Goal: Information Seeking & Learning: Learn about a topic

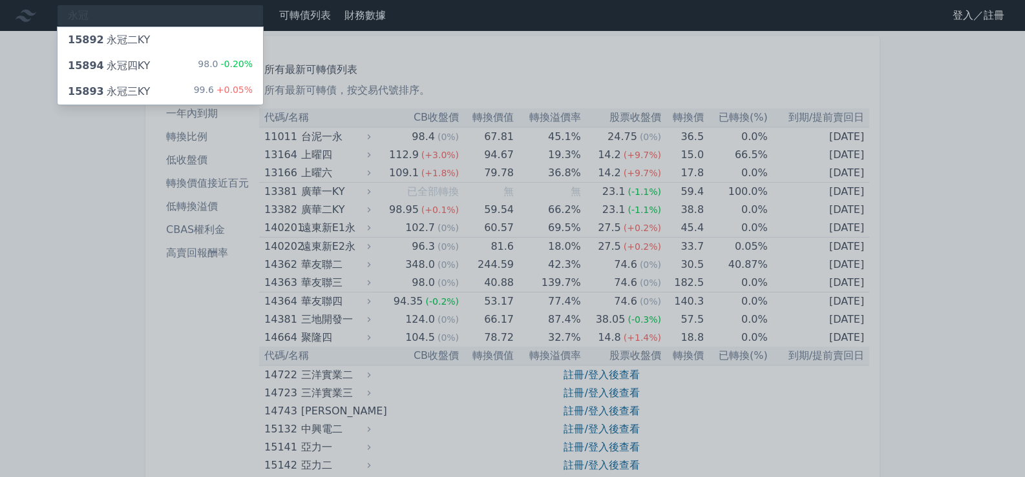
type input "永冠"
click at [135, 67] on div "15894 永冠四KY" at bounding box center [109, 66] width 82 height 16
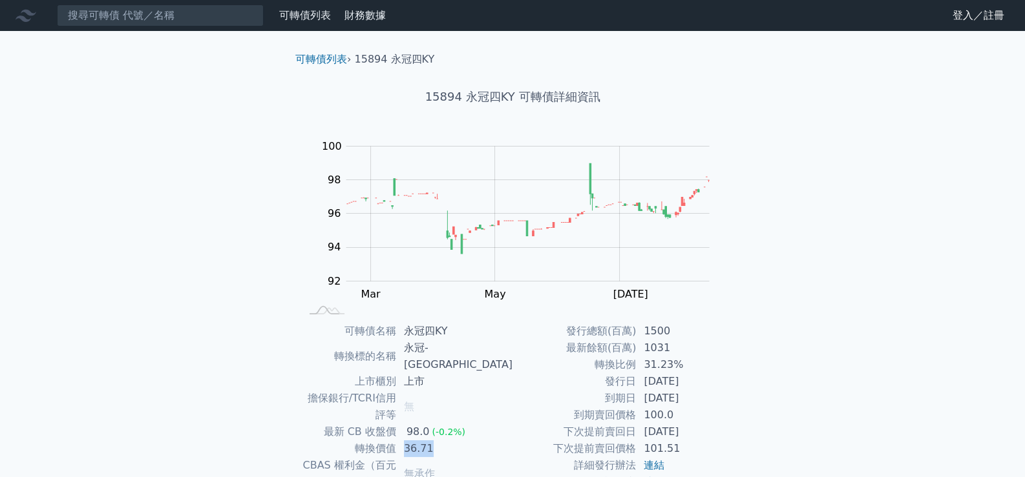
drag, startPoint x: 439, startPoint y: 418, endPoint x: 469, endPoint y: 420, distance: 30.4
click at [469, 441] on td "36.71" at bounding box center [454, 449] width 116 height 17
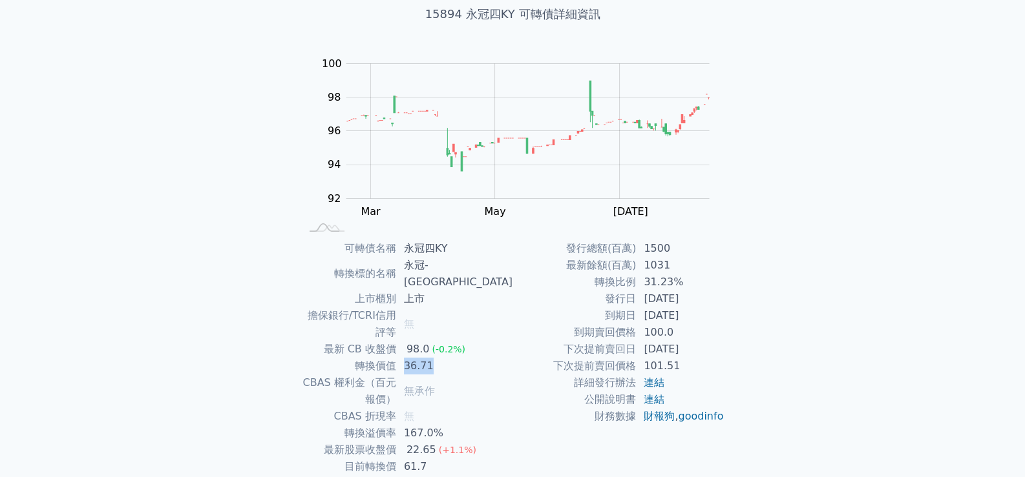
scroll to position [120, 0]
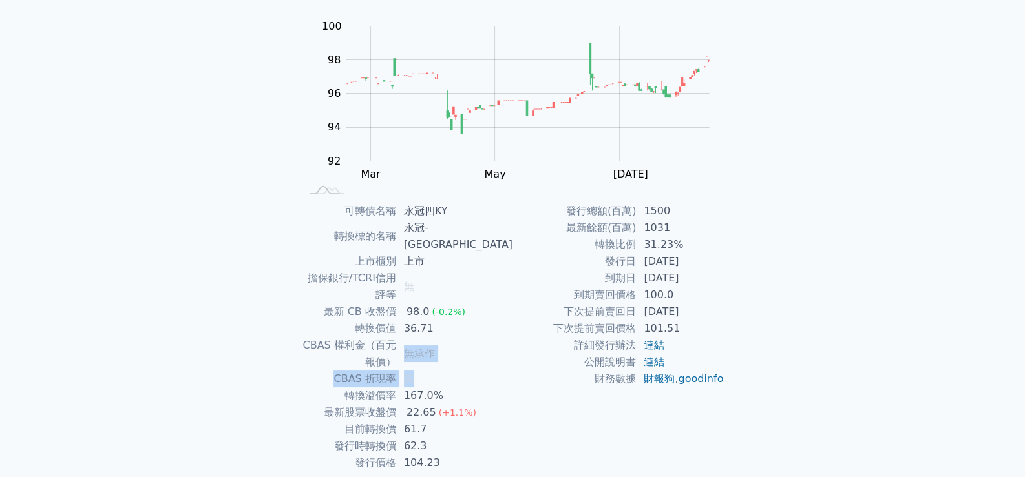
drag, startPoint x: 435, startPoint y: 312, endPoint x: 473, endPoint y: 320, distance: 39.0
click at [473, 320] on tbody "可轉債名稱 永冠四KY 轉換標的名稱 永冠-KY 上市櫃別 上市 擔保銀行/TCRI信用評等 無 最新 CB 收盤價 98.0 (-0.2%) 轉換價值 36…" at bounding box center [406, 337] width 212 height 269
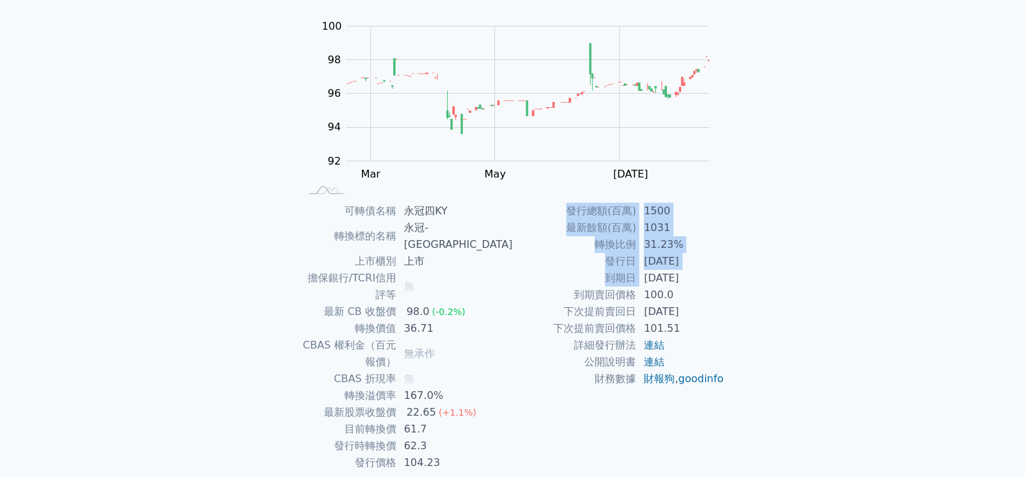
drag, startPoint x: 645, startPoint y: 280, endPoint x: 735, endPoint y: 283, distance: 90.5
click at [735, 283] on div "可轉債名稱 永冠四KY 轉換標的名稱 永冠-KY 上市櫃別 上市 擔保銀行/TCRI信用評等 無 最新 CB 收盤價 98.0 (-0.2%) 轉換價值 36…" at bounding box center [512, 337] width 455 height 269
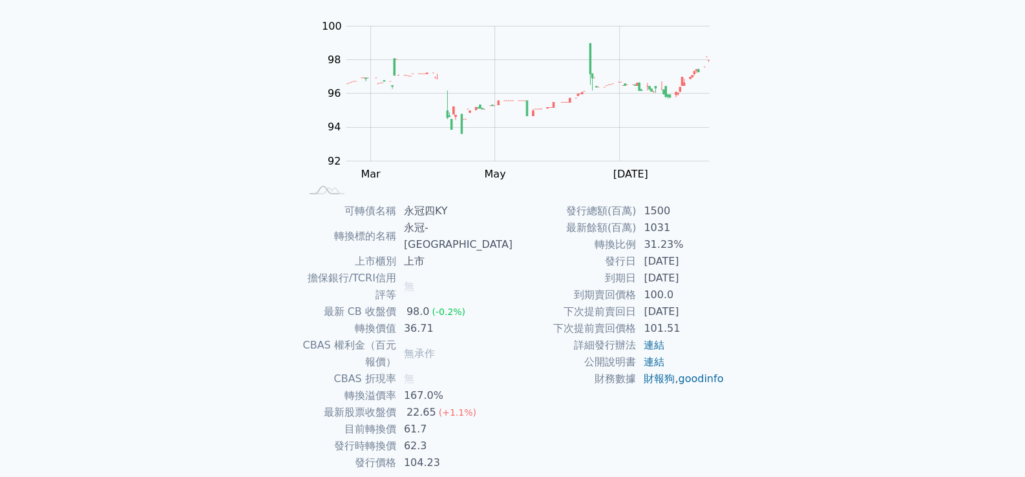
click at [707, 267] on td "[DATE]" at bounding box center [680, 261] width 89 height 17
drag, startPoint x: 705, startPoint y: 262, endPoint x: 645, endPoint y: 266, distance: 60.2
click at [645, 266] on td "[DATE]" at bounding box center [680, 261] width 89 height 17
drag, startPoint x: 705, startPoint y: 278, endPoint x: 766, endPoint y: 277, distance: 61.4
click at [648, 283] on td "[DATE]" at bounding box center [680, 278] width 89 height 17
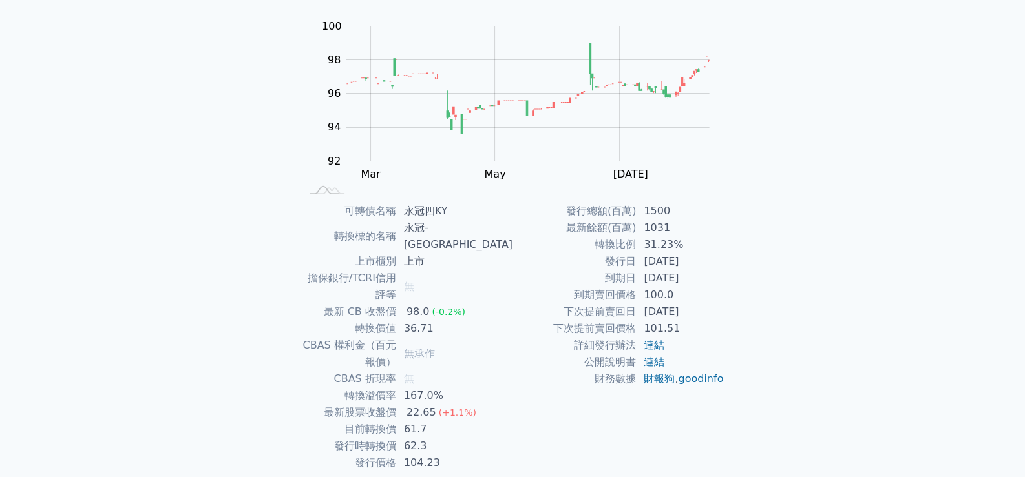
click at [779, 276] on div "可轉債列表 財務數據 可轉債列表 財務數據 登入／註冊 登入／註冊 可轉債列表 › 15894 永冠四KY 15894 永冠四KY 可轉債詳細資訊 Zoom …" at bounding box center [512, 204] width 1025 height 649
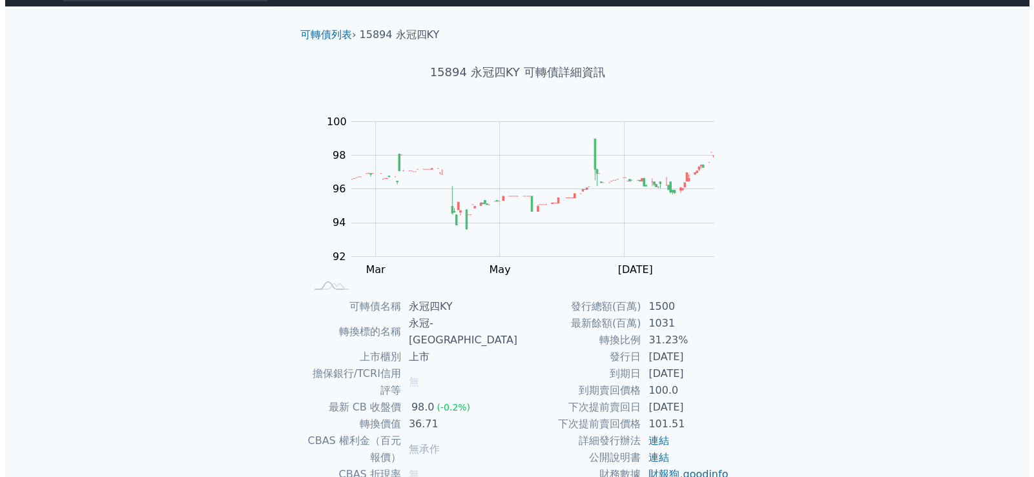
scroll to position [0, 0]
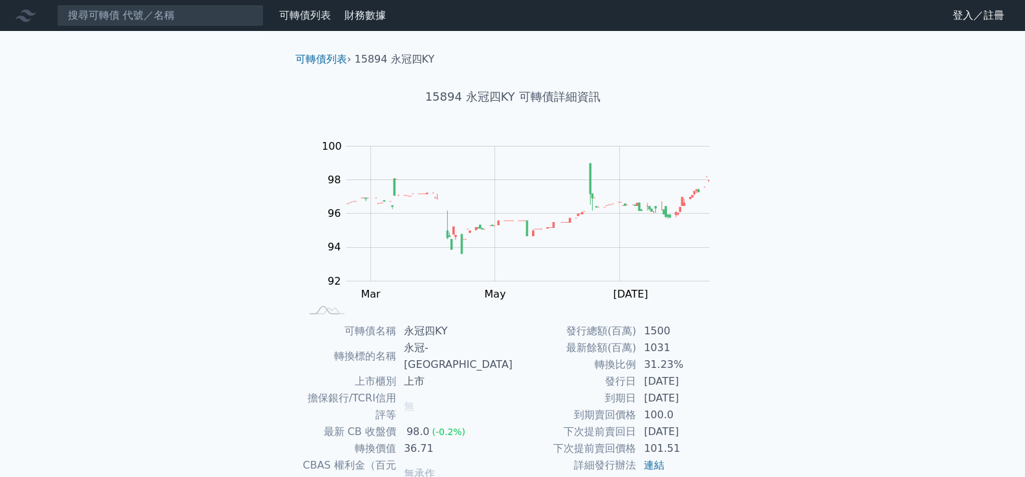
click at [301, 16] on link "可轉債列表" at bounding box center [305, 15] width 52 height 12
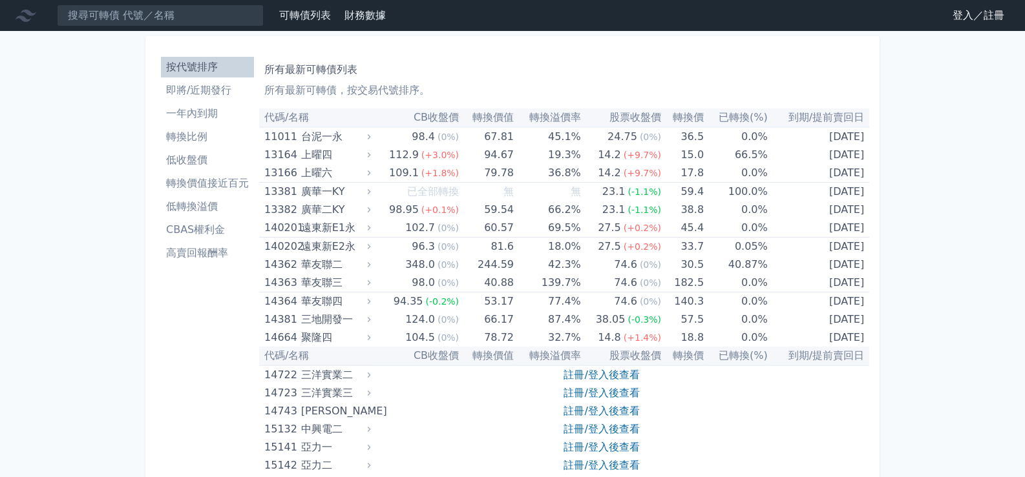
click at [972, 10] on link "登入／註冊" at bounding box center [978, 15] width 72 height 21
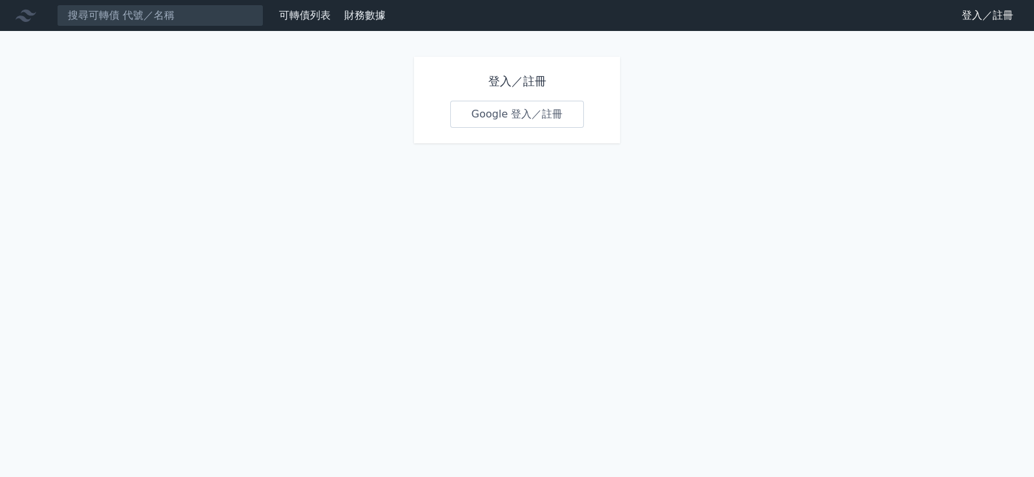
click at [507, 76] on h1 "登入／註冊" at bounding box center [517, 81] width 134 height 18
click at [543, 79] on h1 "登入／註冊" at bounding box center [517, 81] width 134 height 18
click at [968, 17] on link "登入／註冊" at bounding box center [988, 15] width 72 height 21
click at [528, 82] on h1 "登入／註冊" at bounding box center [517, 81] width 134 height 18
click at [495, 80] on h1 "登入／註冊" at bounding box center [517, 81] width 134 height 18
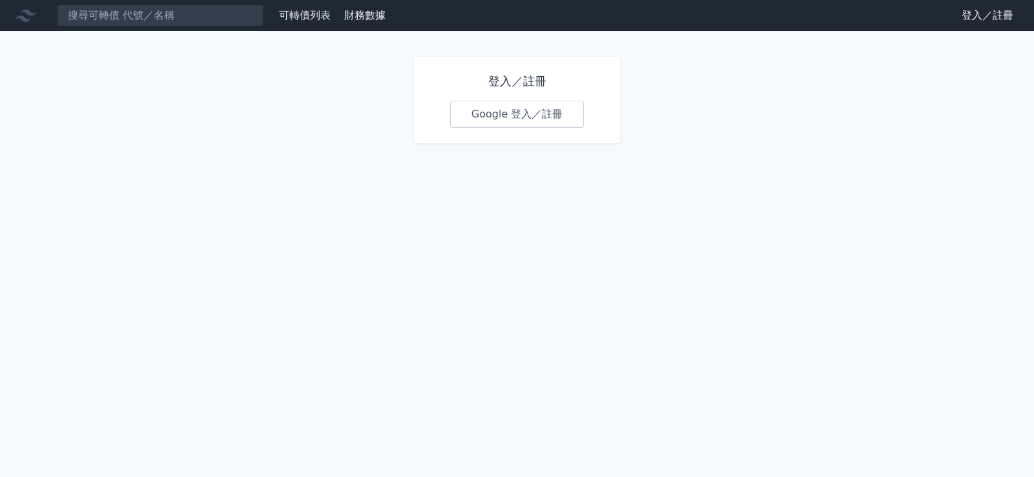
click at [534, 119] on link "Google 登入／註冊" at bounding box center [517, 114] width 134 height 27
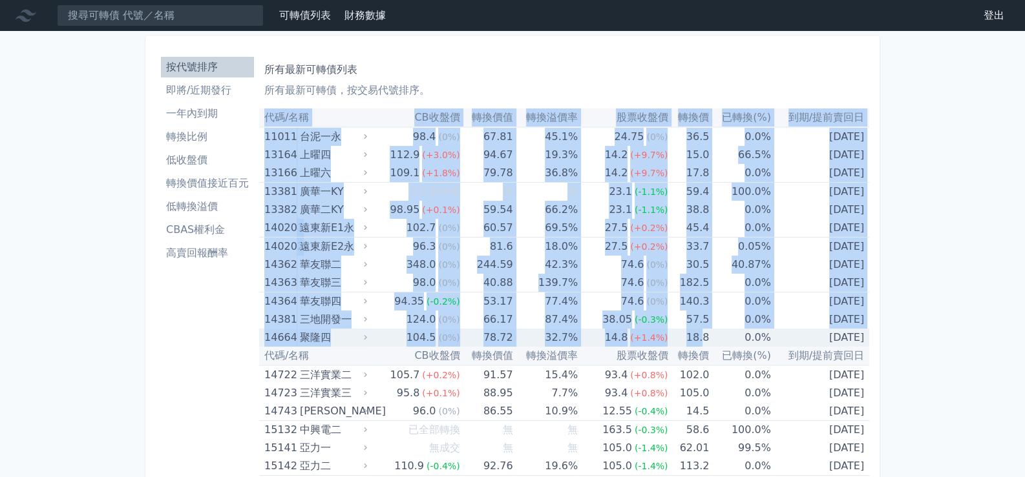
drag, startPoint x: 262, startPoint y: 120, endPoint x: 730, endPoint y: 310, distance: 505.7
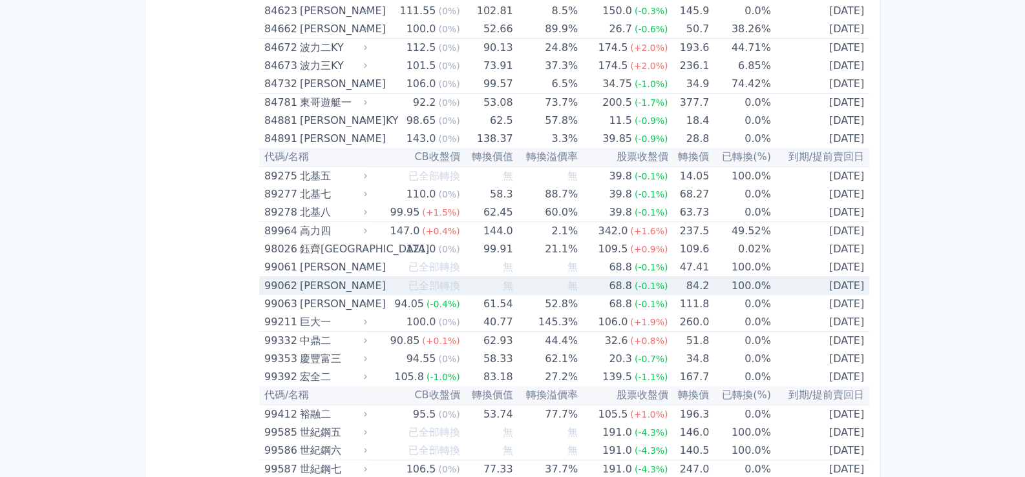
scroll to position [7609, 0]
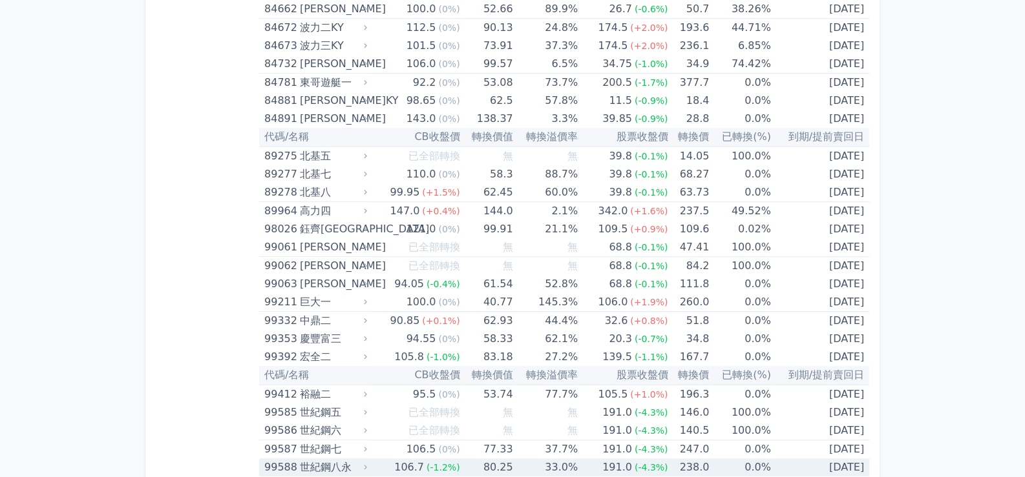
click at [864, 459] on td "[DATE]" at bounding box center [820, 468] width 98 height 18
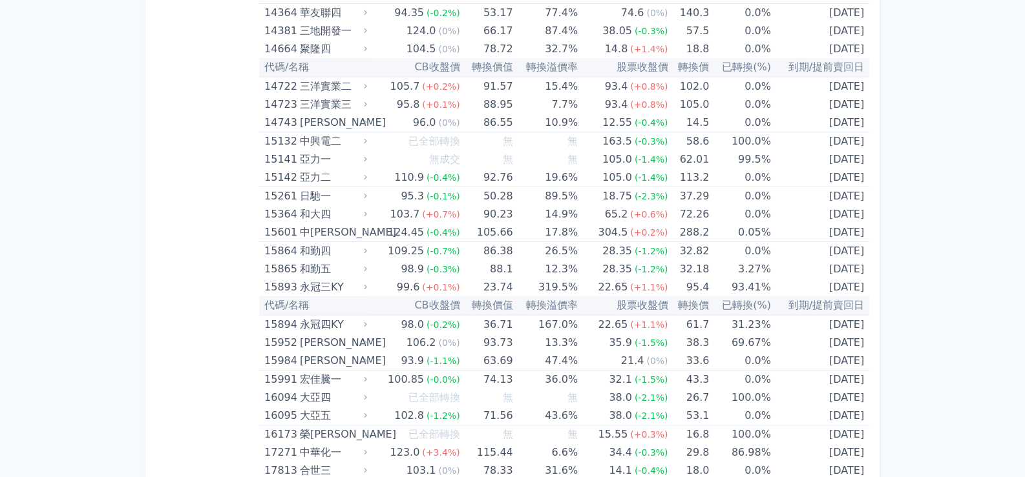
scroll to position [0, 0]
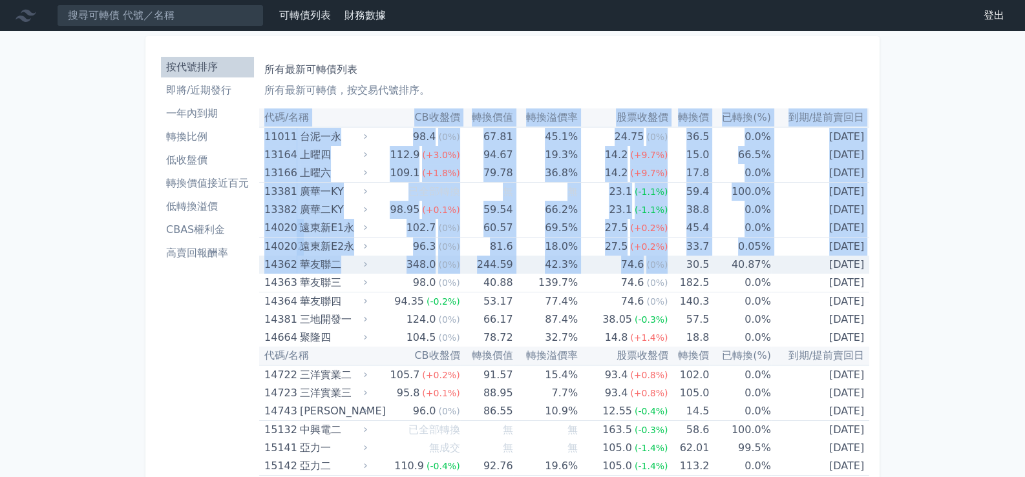
drag, startPoint x: 264, startPoint y: 116, endPoint x: 773, endPoint y: 290, distance: 538.2
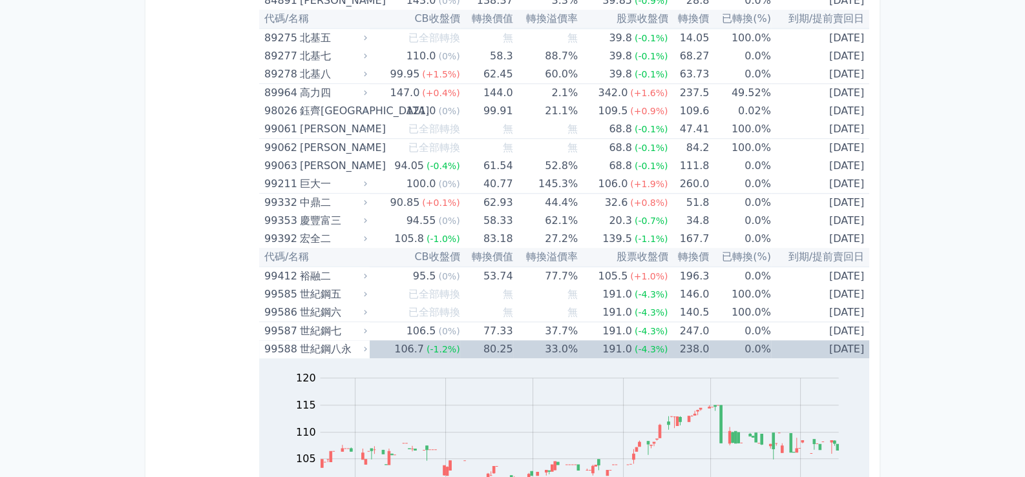
scroll to position [8029, 0]
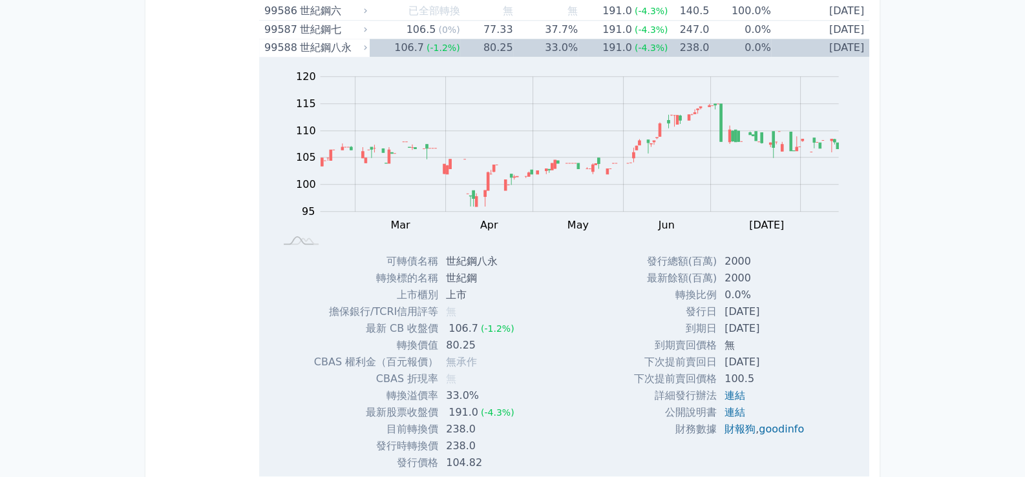
click at [866, 39] on td "[DATE]" at bounding box center [820, 48] width 98 height 18
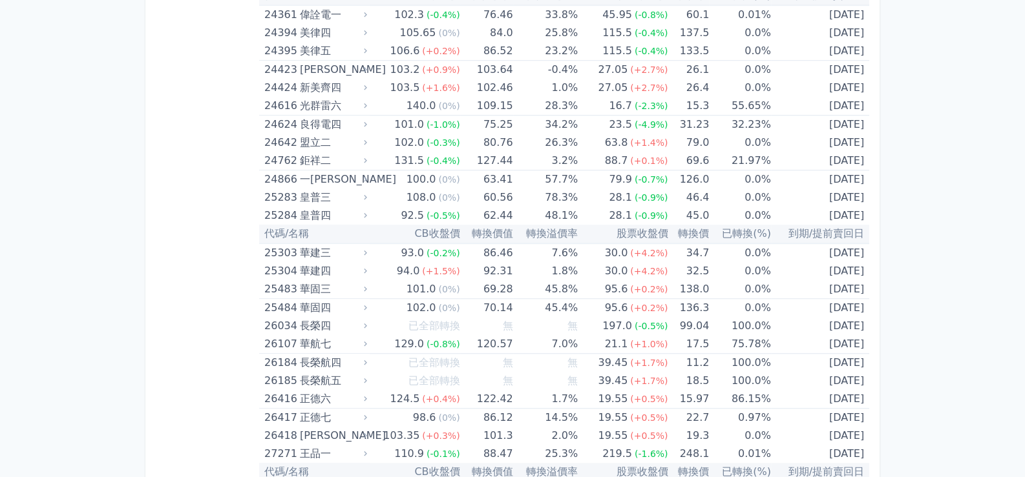
scroll to position [1278, 0]
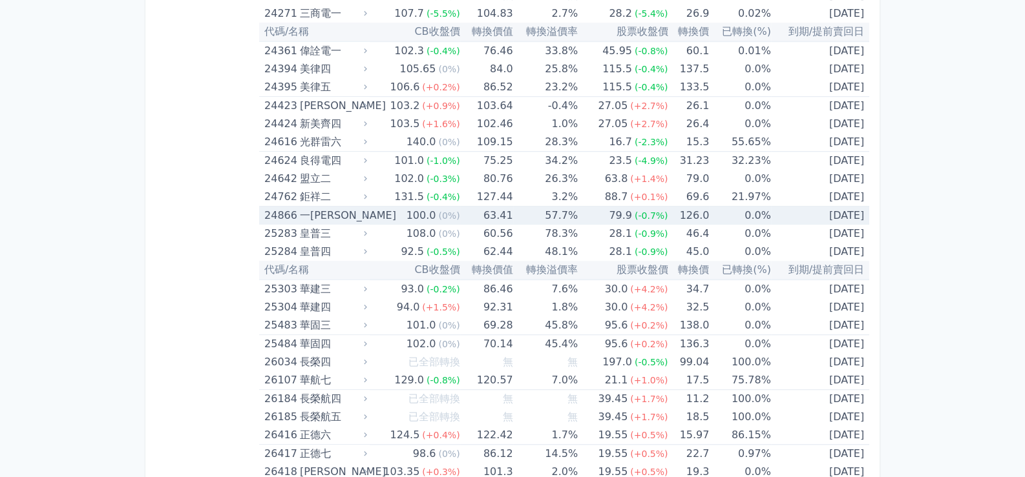
copy table "lo/ip DOlor sita conse adipi eli sed(%) do/eiusm 97756 temp 32.1 (9%) 89.80 41.…"
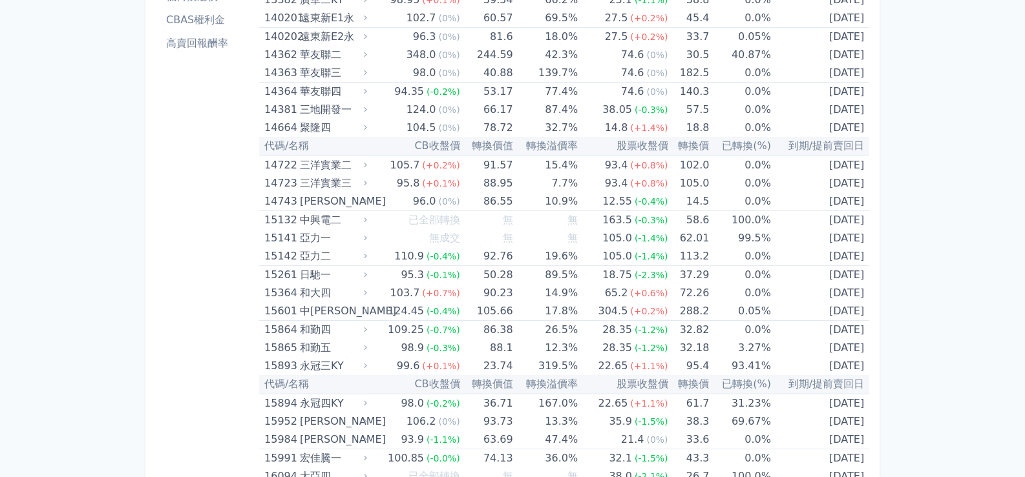
scroll to position [0, 0]
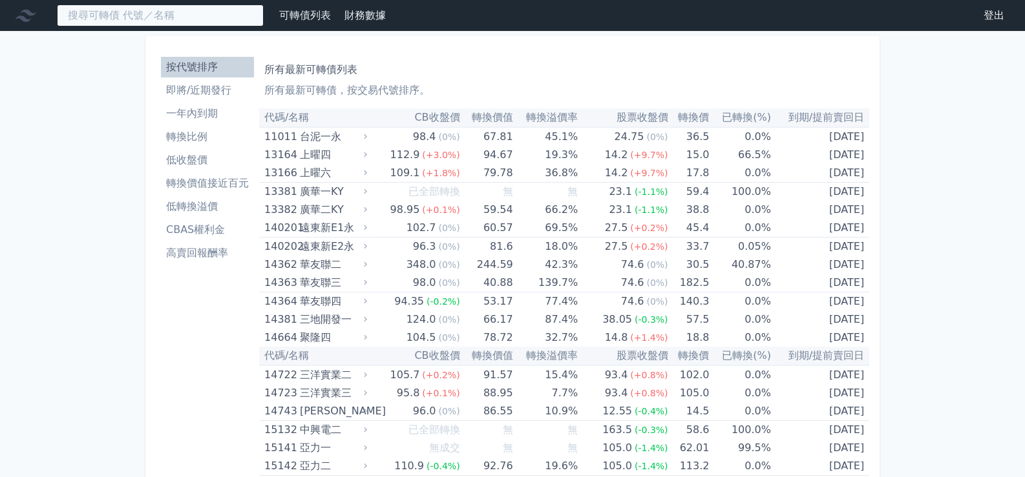
click at [97, 19] on input at bounding box center [160, 16] width 207 height 22
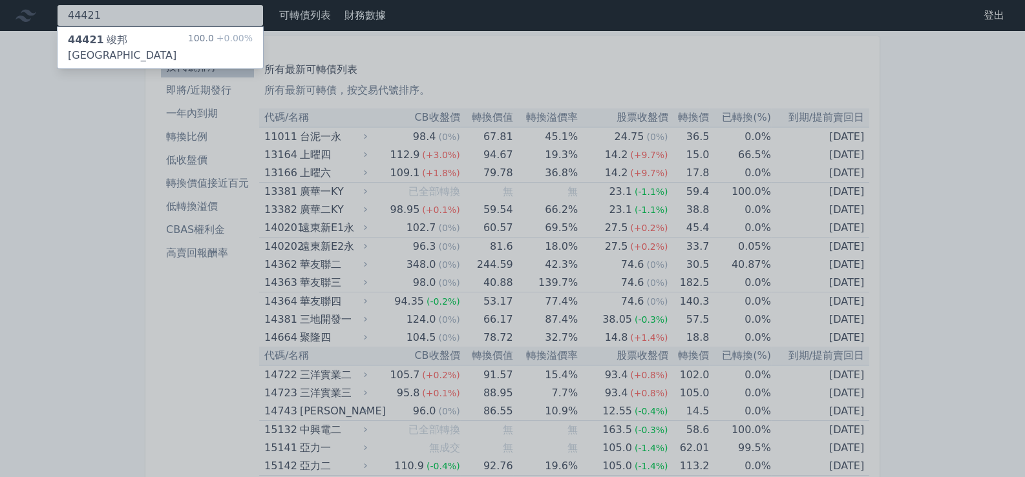
type input "44421"
click at [102, 34] on div "44421 竣邦[GEOGRAPHIC_DATA]" at bounding box center [128, 47] width 120 height 31
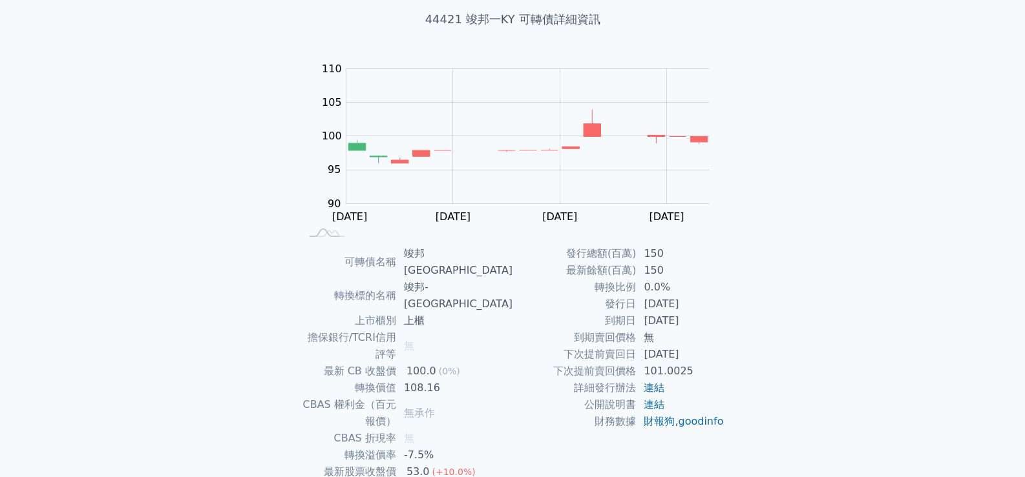
scroll to position [120, 0]
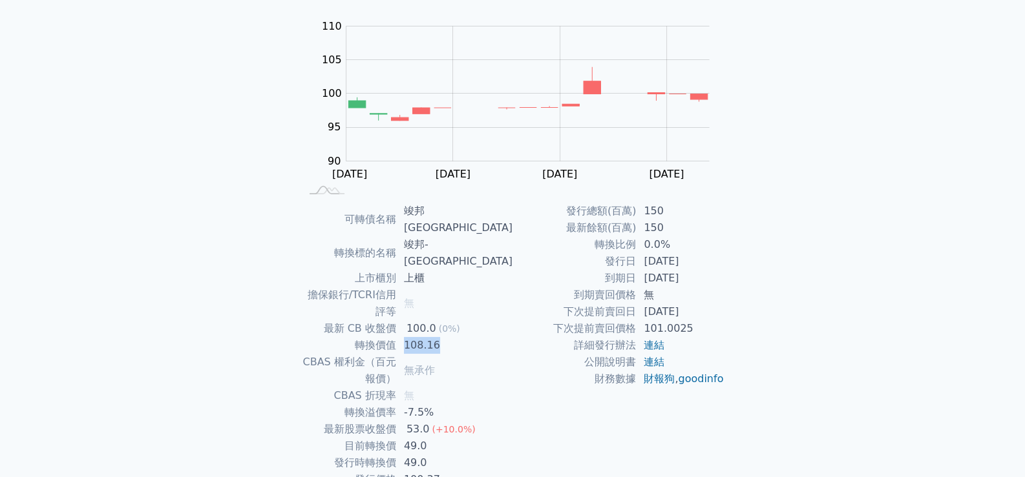
drag, startPoint x: 463, startPoint y: 298, endPoint x: 432, endPoint y: 299, distance: 31.0
click at [432, 337] on td "108.16" at bounding box center [454, 345] width 116 height 17
click at [878, 277] on div "可轉債列表 財務數據 可轉債列表 財務數據 登出 登出 可轉債列表 › 44421 竣邦一KY 44421 竣邦一KY 可轉債詳細資訊 Zoom Out 10…" at bounding box center [512, 212] width 1025 height 665
drag, startPoint x: 459, startPoint y: 278, endPoint x: 433, endPoint y: 280, distance: 26.6
click at [433, 320] on div "100.0" at bounding box center [421, 328] width 35 height 17
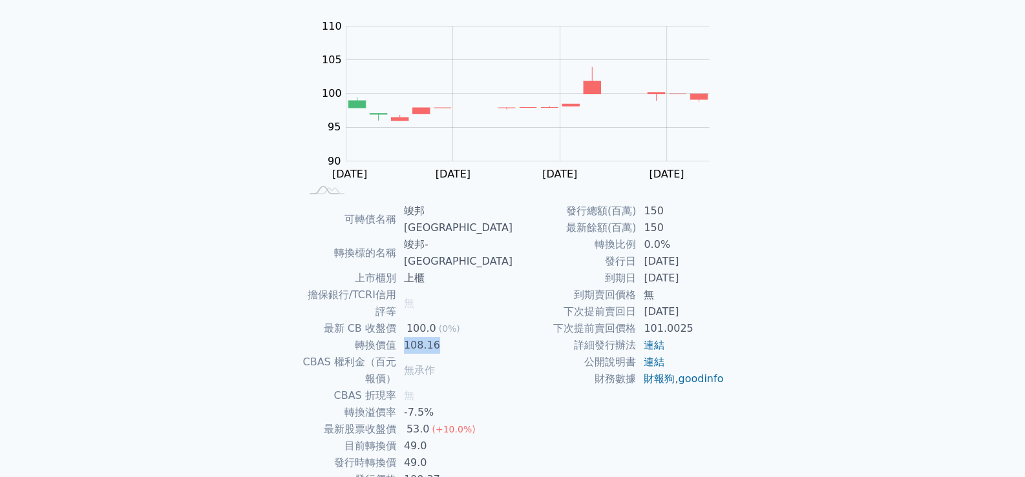
drag, startPoint x: 465, startPoint y: 296, endPoint x: 531, endPoint y: 299, distance: 66.0
click at [429, 337] on td "108.16" at bounding box center [454, 345] width 116 height 17
click at [908, 310] on div "可轉債列表 財務數據 可轉債列表 財務數據 登出 登出 可轉債列表 › 44421 竣邦一KY 44421 竣邦一KY 可轉債詳細資訊 Zoom Out 10…" at bounding box center [512, 212] width 1025 height 665
drag, startPoint x: 452, startPoint y: 382, endPoint x: 364, endPoint y: 382, distance: 87.9
click at [364, 438] on tr "目前轉換價 49.0" at bounding box center [406, 446] width 212 height 17
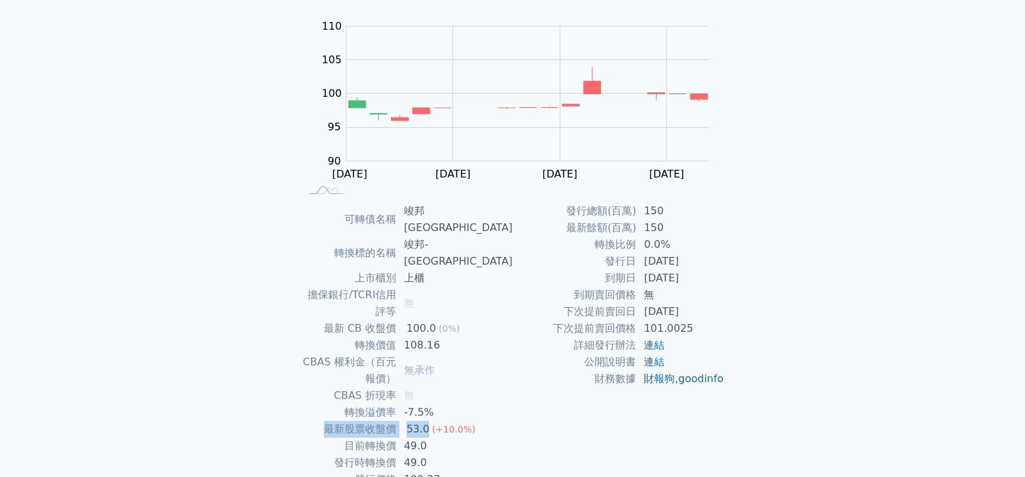
drag, startPoint x: 455, startPoint y: 360, endPoint x: 324, endPoint y: 362, distance: 131.2
click at [324, 421] on tr "最新股票收盤價 53.0 (+10.0%)" at bounding box center [406, 429] width 212 height 17
drag, startPoint x: 458, startPoint y: 397, endPoint x: 320, endPoint y: 395, distance: 138.3
click at [320, 455] on tr "發行時轉換價 49.0" at bounding box center [406, 463] width 212 height 17
click at [490, 472] on td "100.37" at bounding box center [454, 480] width 116 height 17
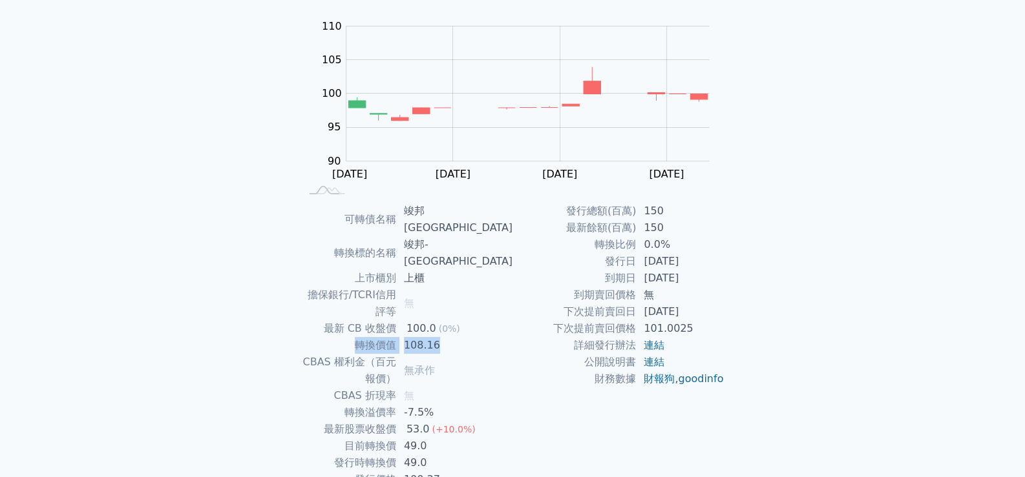
drag, startPoint x: 468, startPoint y: 293, endPoint x: 384, endPoint y: 295, distance: 84.0
click at [384, 337] on tr "轉換價值 108.16" at bounding box center [406, 345] width 212 height 17
drag, startPoint x: 707, startPoint y: 262, endPoint x: 639, endPoint y: 262, distance: 67.8
click at [639, 262] on td "[DATE]" at bounding box center [680, 261] width 89 height 17
click at [737, 264] on div "可轉債列表 › 44421 竣邦一KY 44421 竣邦一KY 可轉債詳細資訊 Zoom Out 100 90 92 94 115 110 100 105 9…" at bounding box center [512, 228] width 496 height 634
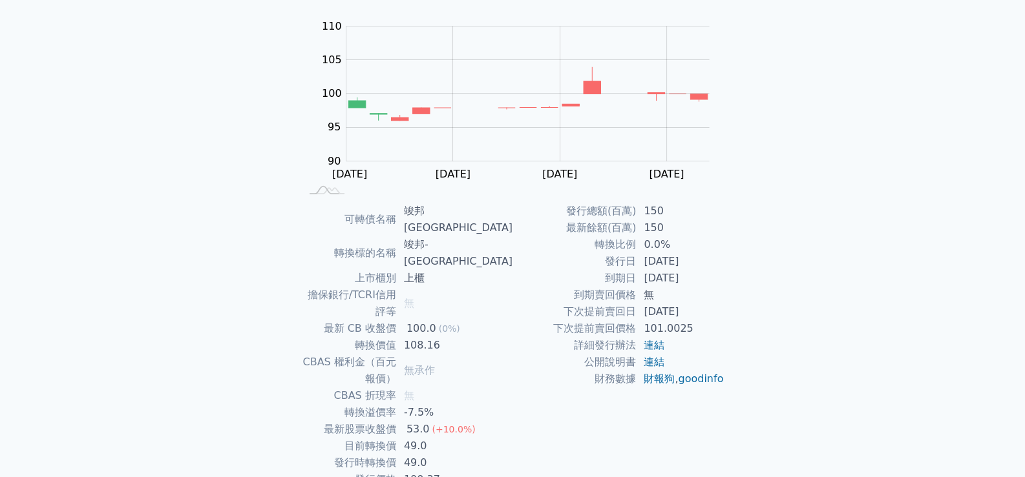
drag, startPoint x: 699, startPoint y: 260, endPoint x: 605, endPoint y: 262, distance: 93.7
click at [605, 262] on tr "發行日 [DATE]" at bounding box center [618, 261] width 212 height 17
drag, startPoint x: 696, startPoint y: 280, endPoint x: 607, endPoint y: 279, distance: 89.2
click at [603, 279] on tr "到期日 [DATE]" at bounding box center [618, 278] width 212 height 17
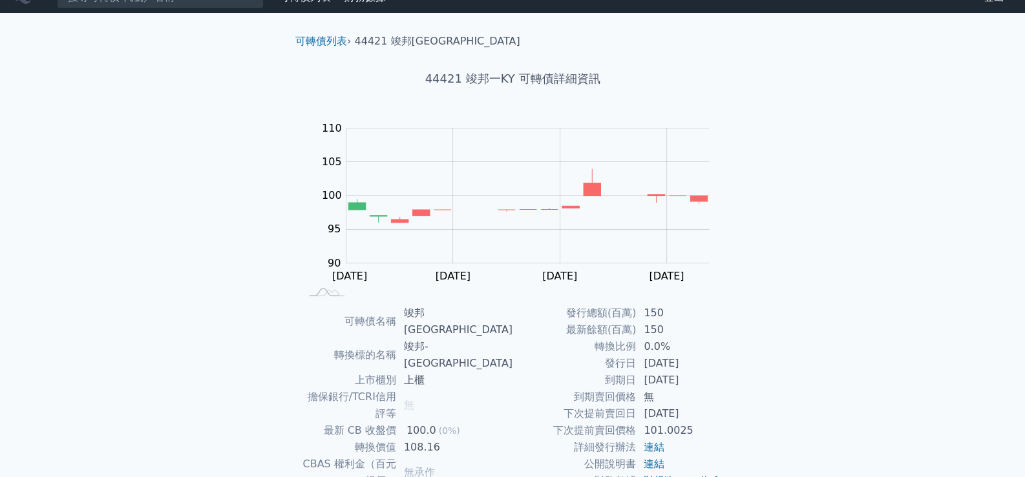
scroll to position [0, 0]
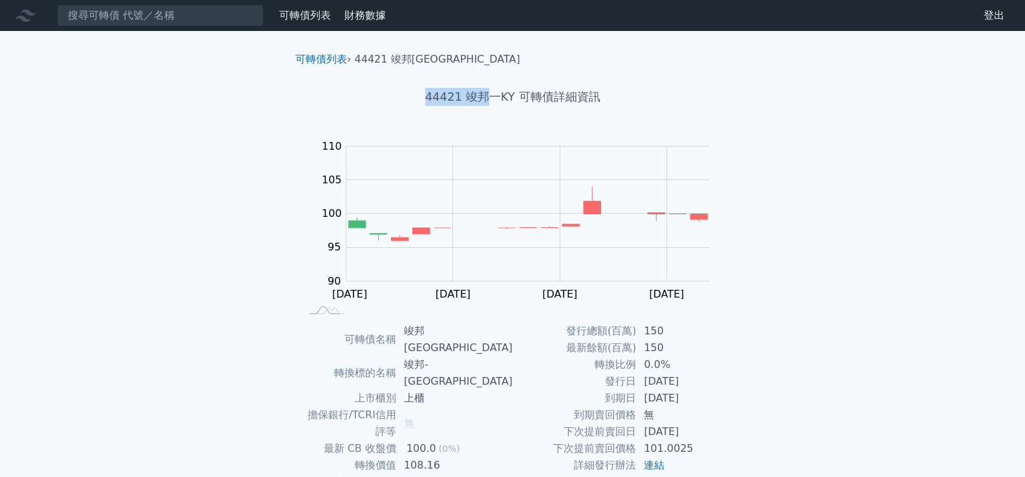
drag, startPoint x: 426, startPoint y: 95, endPoint x: 486, endPoint y: 96, distance: 60.1
click at [486, 96] on h1 "44421 竣邦一KY 可轉債詳細資訊" at bounding box center [512, 97] width 455 height 18
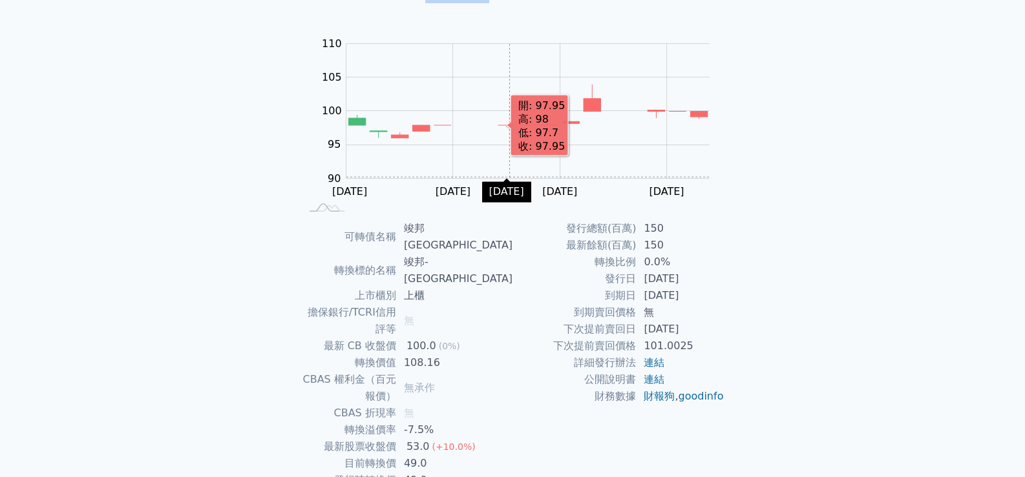
scroll to position [120, 0]
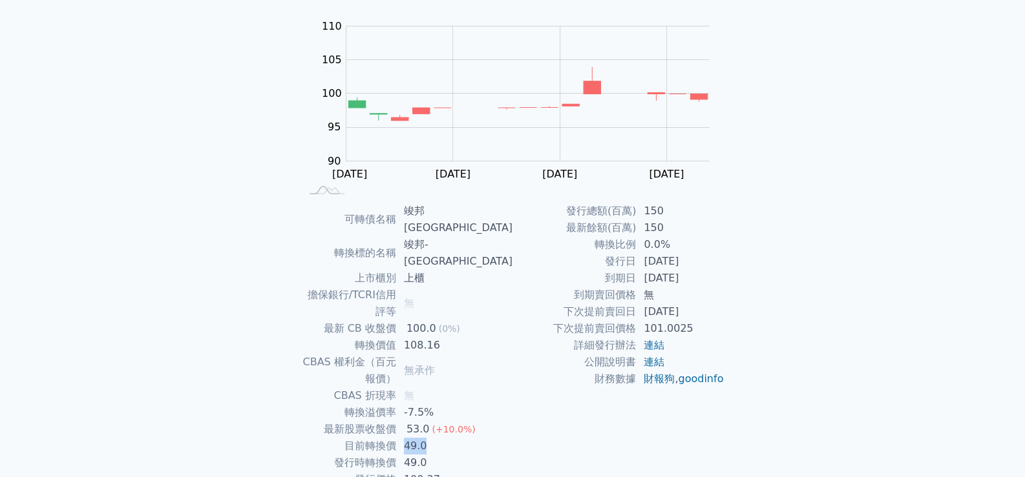
drag, startPoint x: 433, startPoint y: 381, endPoint x: 453, endPoint y: 380, distance: 20.1
click at [453, 438] on td "49.0" at bounding box center [454, 446] width 116 height 17
